Goal: Task Accomplishment & Management: Manage account settings

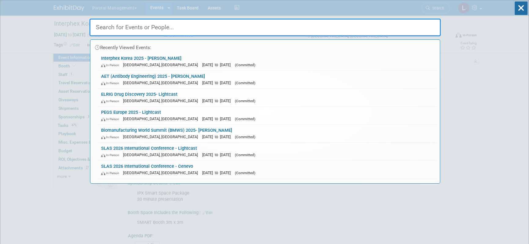
click at [137, 25] on input "text" at bounding box center [264, 28] width 351 height 18
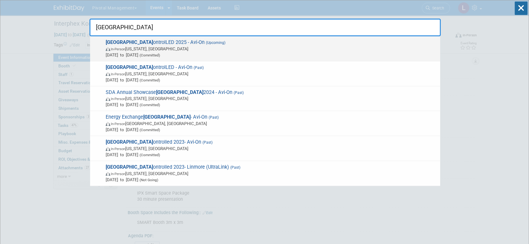
type input "NYC"
click at [121, 47] on span "In-Person" at bounding box center [118, 49] width 14 height 4
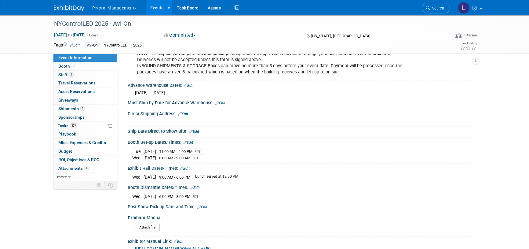
scroll to position [578, 0]
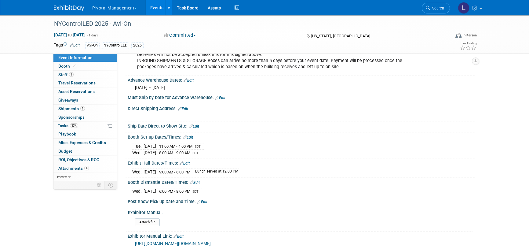
drag, startPoint x: 529, startPoint y: 27, endPoint x: 533, endPoint y: 152, distance: 125.2
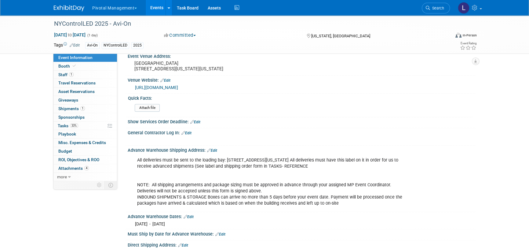
scroll to position [443, 0]
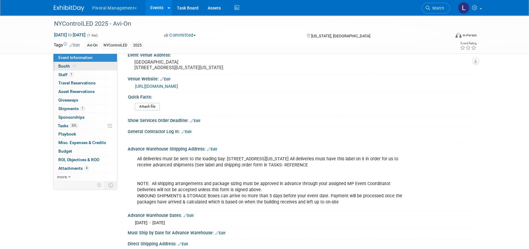
click at [56, 65] on link "Booth" at bounding box center [85, 66] width 64 height 8
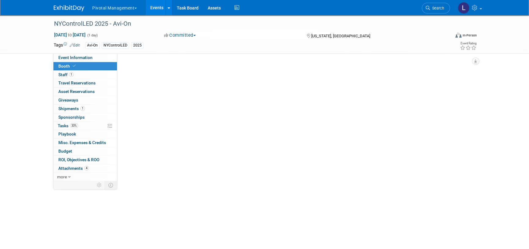
select select "Yes"
select select "Email Summary Only"
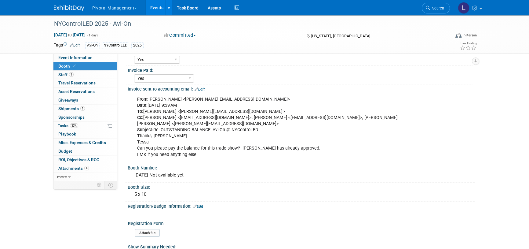
scroll to position [52, 0]
click at [87, 58] on span "Event Information" at bounding box center [75, 57] width 34 height 5
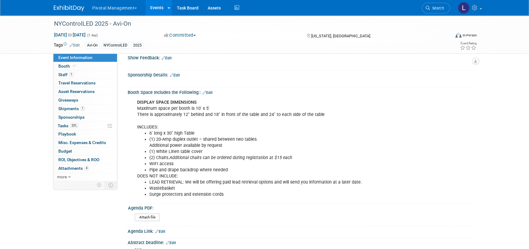
scroll to position [113, 0]
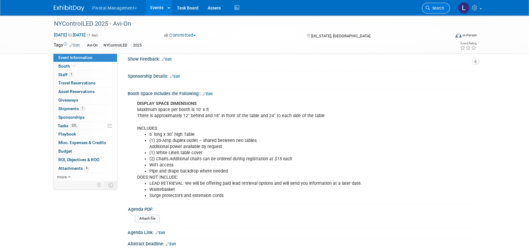
click at [436, 9] on span "Search" at bounding box center [437, 8] width 14 height 5
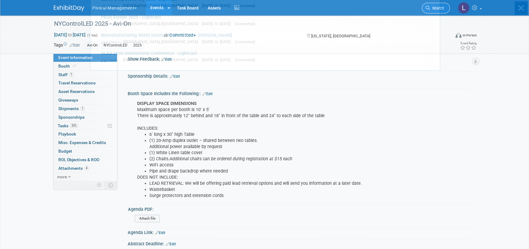
scroll to position [0, 0]
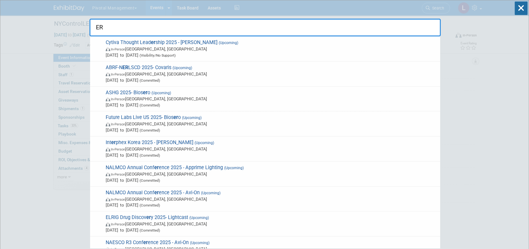
type input "ER"
click at [187, 196] on span "In-Person Des Moines, IA" at bounding box center [271, 199] width 331 height 6
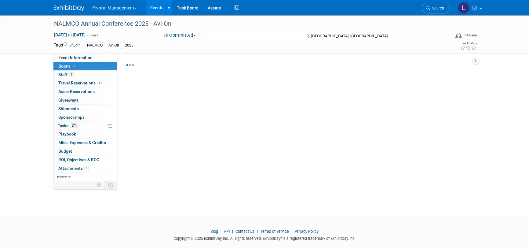
select select "Yes"
select select "Submitted to Accounting"
select select "Email Summary Only"
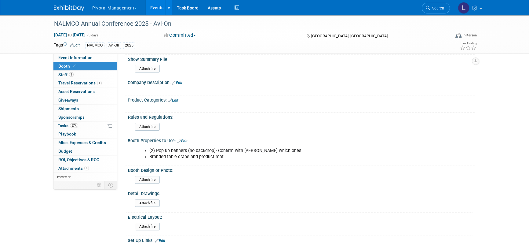
scroll to position [238, 0]
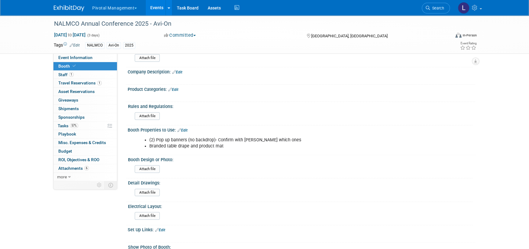
select select "Yes"
select select "Submitted to Accounting"
select select "Email Summary Only"
click at [441, 5] on link "Search" at bounding box center [436, 8] width 28 height 11
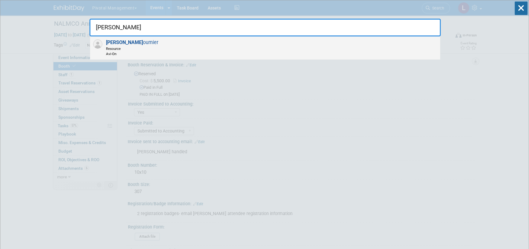
type input "Eric f"
click at [130, 47] on span "Resource" at bounding box center [132, 48] width 52 height 5
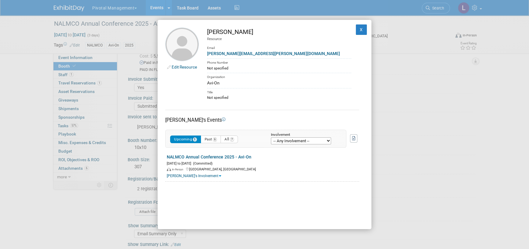
scroll to position [45, 0]
click at [234, 109] on div "Edit Resource Eric Fournier Resource Email eric.fournier@avi-on.com Phone Numbe…" at bounding box center [265, 124] width 214 height 209
click at [178, 69] on link "Edit Resource" at bounding box center [184, 66] width 25 height 5
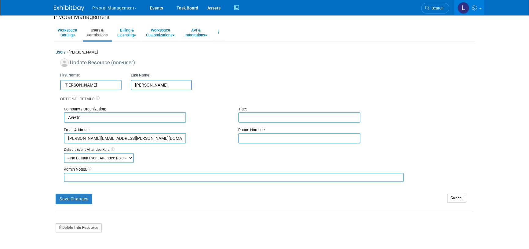
click at [119, 176] on textarea at bounding box center [234, 176] width 340 height 9
click at [78, 178] on textarea "Eric's Home Address:" at bounding box center [234, 176] width 340 height 9
click at [123, 174] on textarea "Eric's F. Home Address:" at bounding box center [234, 176] width 340 height 9
type textarea "Eric's F. Home Address: 448 Zarina Lane, Encinitas, CA 92024"
click at [76, 203] on form "Update Resource (non-user) First Name: Eric Last Name: Fournier Optional Detail…" at bounding box center [265, 145] width 418 height 174
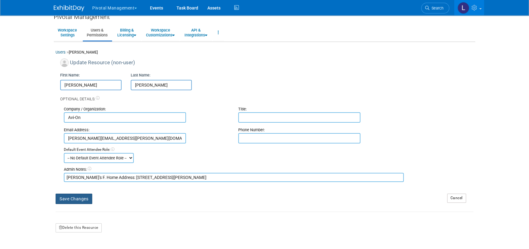
click at [73, 196] on button "Save Changes" at bounding box center [74, 198] width 37 height 10
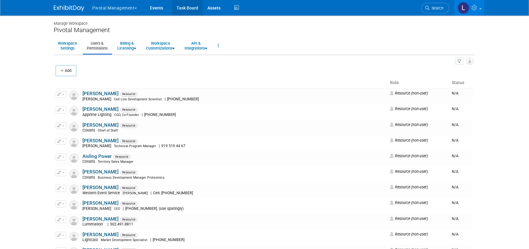
click at [180, 9] on link "Task Board" at bounding box center [187, 7] width 31 height 15
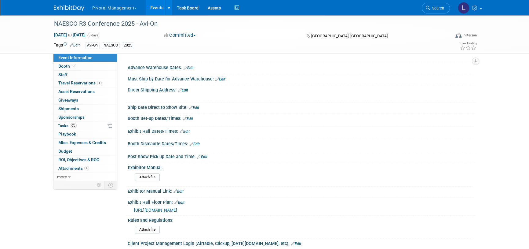
scroll to position [540, 0]
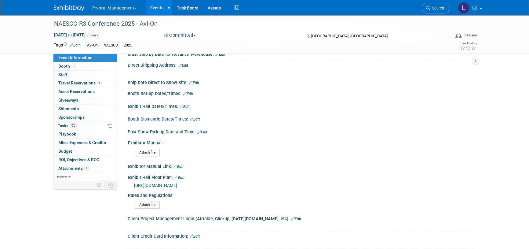
click at [177, 186] on span "[URL][DOMAIN_NAME]" at bounding box center [155, 185] width 43 height 5
